Goal: Information Seeking & Learning: Learn about a topic

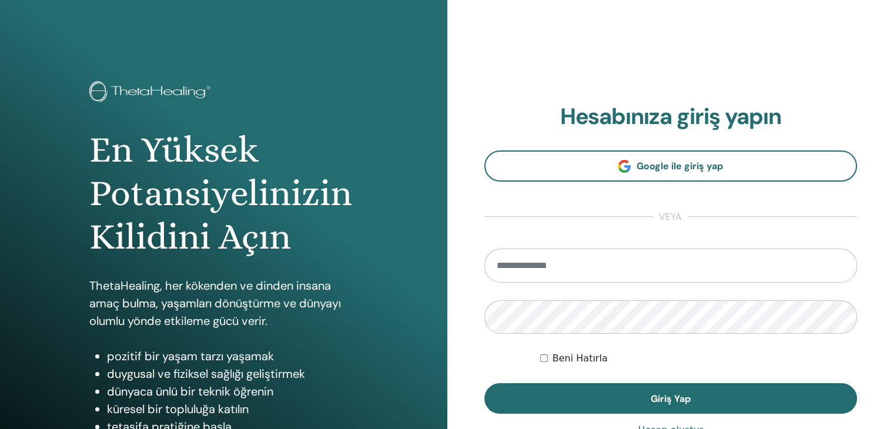
drag, startPoint x: 600, startPoint y: 269, endPoint x: 589, endPoint y: 292, distance: 25.8
click at [590, 288] on form "Beni Hatırla Giriş Yap" at bounding box center [671, 332] width 373 height 166
type input "**********"
click at [485, 383] on button "Giriş Yap" at bounding box center [671, 398] width 373 height 31
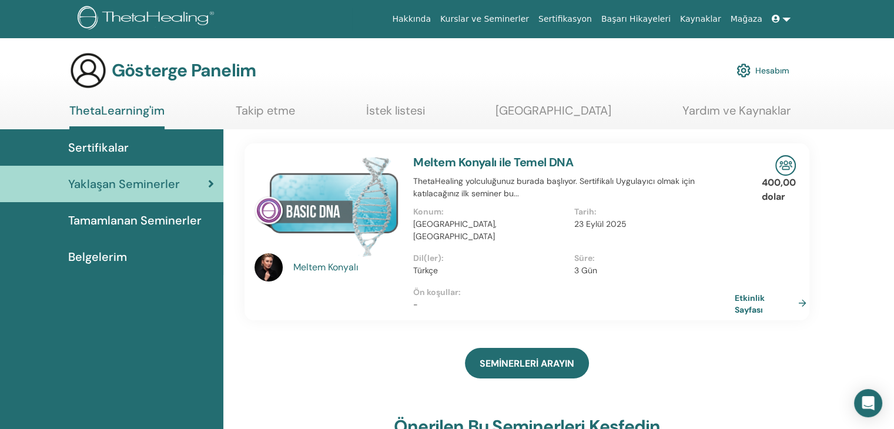
click at [547, 235] on div "Konum : Türkiye, Ankara" at bounding box center [493, 229] width 161 height 46
click at [802, 292] on link "Etkinlik Sayfası" at bounding box center [775, 303] width 76 height 23
click at [782, 19] on span at bounding box center [777, 18] width 11 height 9
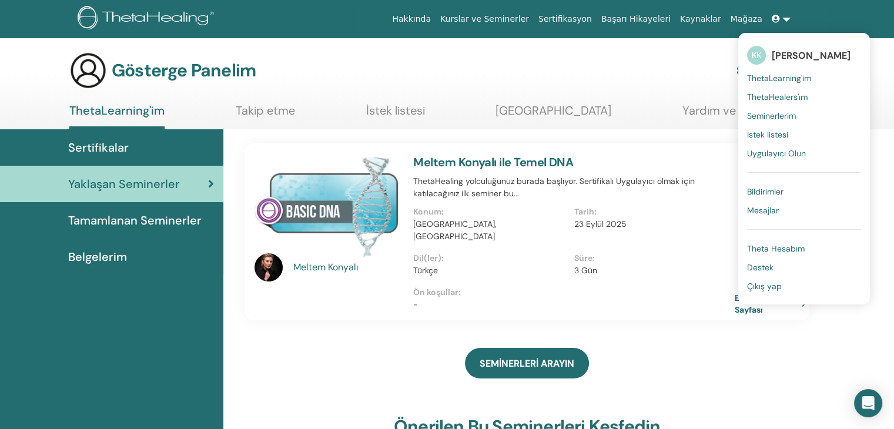
click at [770, 281] on font "Çıkış yap" at bounding box center [764, 286] width 35 height 11
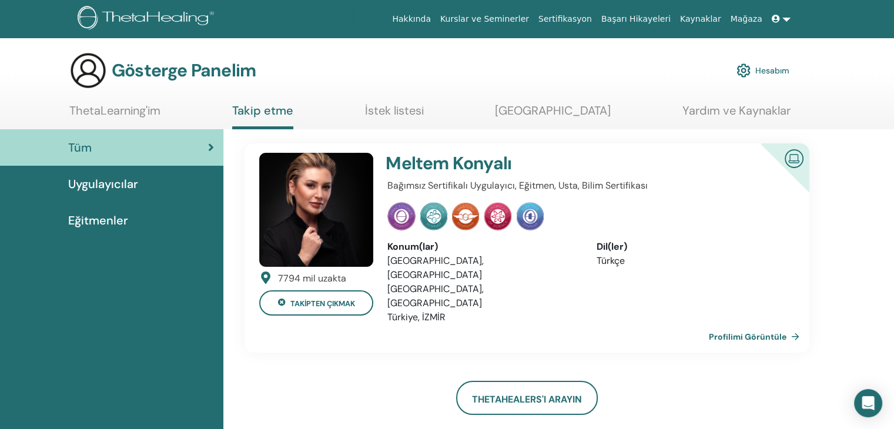
click at [786, 18] on link at bounding box center [781, 19] width 28 height 22
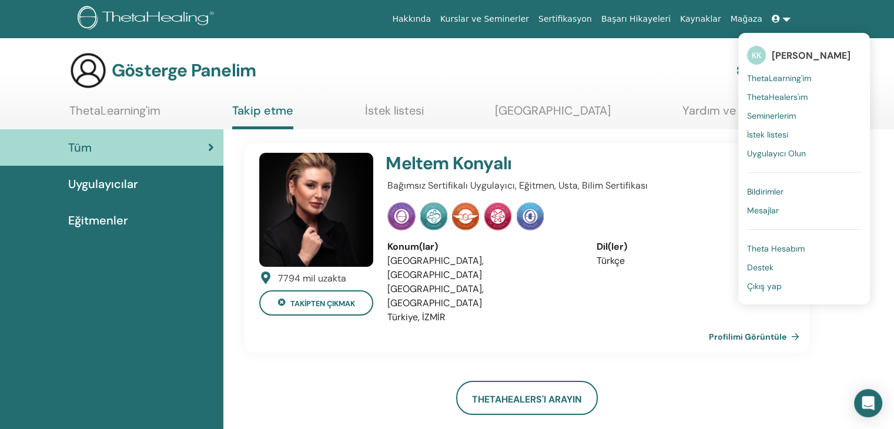
click at [807, 77] on font "ThetaLearning'im" at bounding box center [779, 78] width 64 height 11
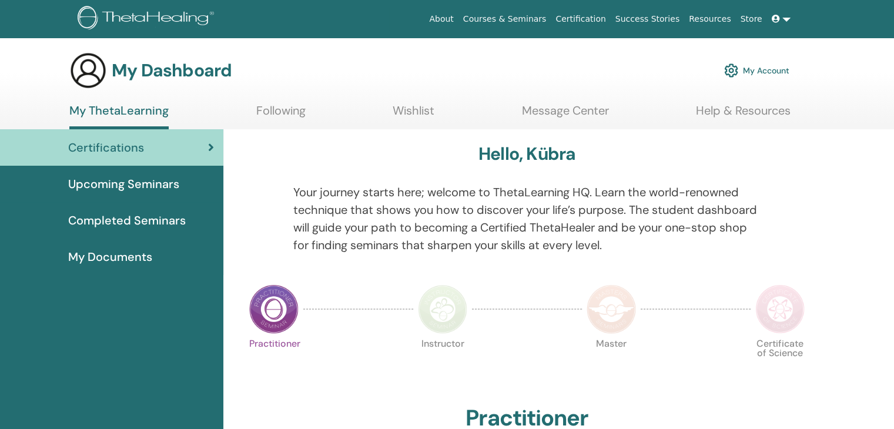
drag, startPoint x: 0, startPoint y: 0, endPoint x: 855, endPoint y: 45, distance: 856.2
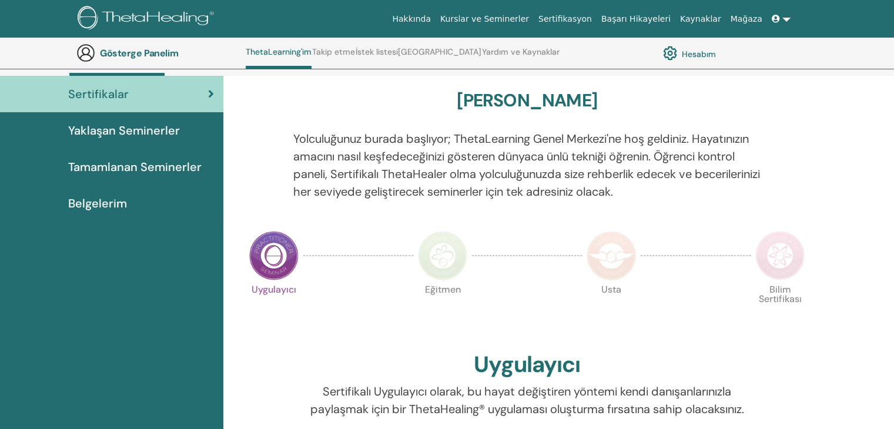
scroll to position [43, 0]
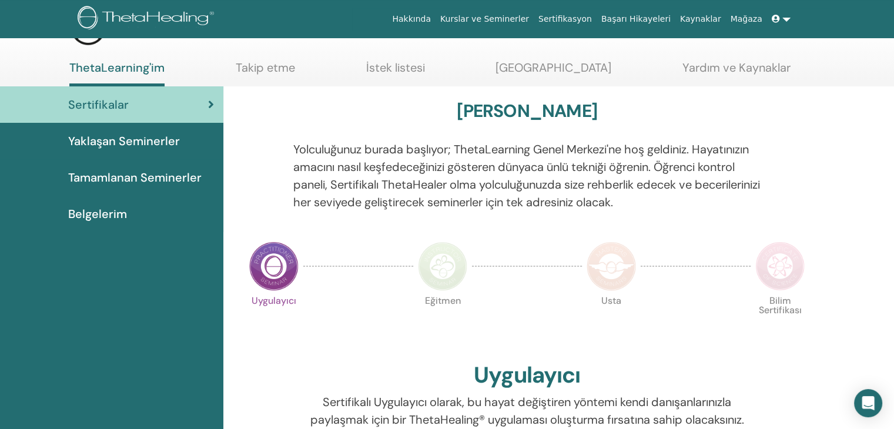
click at [784, 21] on link at bounding box center [781, 19] width 28 height 22
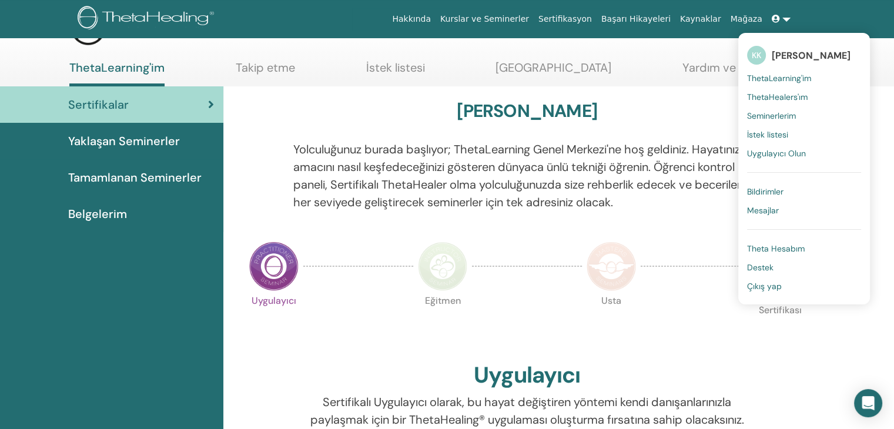
click at [790, 113] on font "Seminerlerim" at bounding box center [771, 116] width 49 height 11
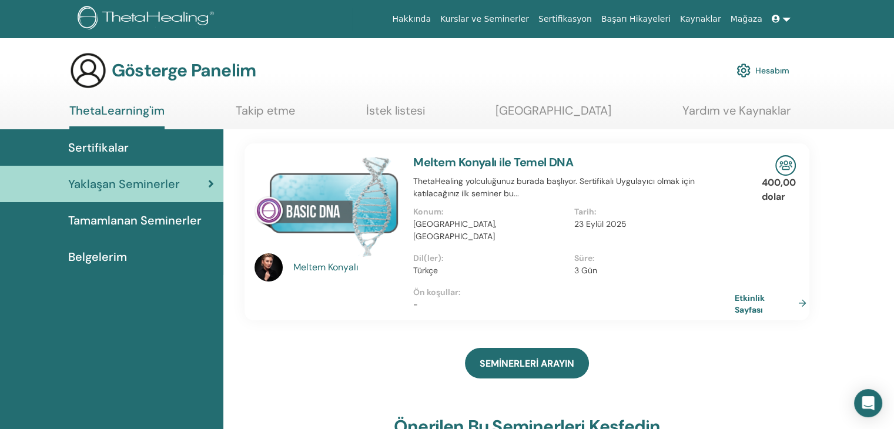
click at [784, 22] on link at bounding box center [781, 19] width 28 height 22
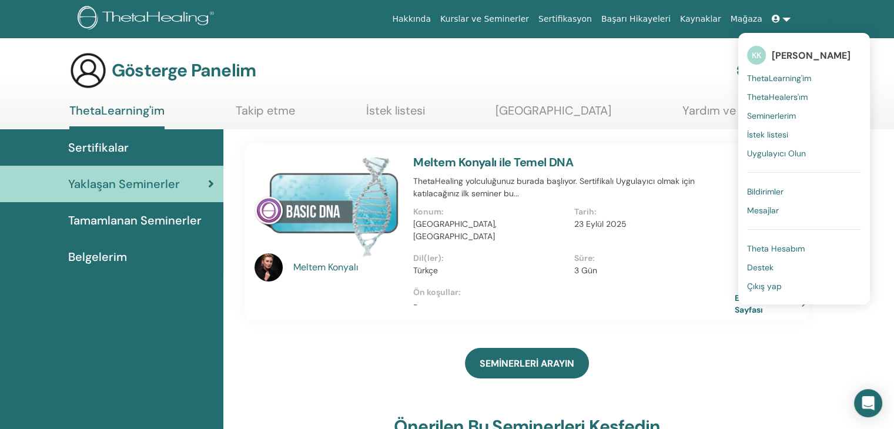
click at [776, 288] on font "Çıkış yap" at bounding box center [764, 286] width 35 height 11
